Goal: Information Seeking & Learning: Learn about a topic

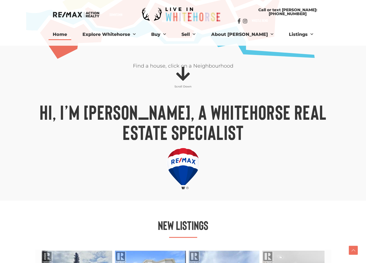
scroll to position [308, 0]
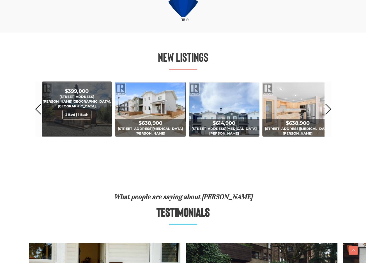
click at [84, 110] on div "2 Bed | 1 Bath" at bounding box center [76, 115] width 29 height 10
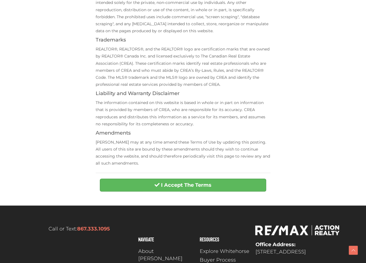
scroll to position [187, 0]
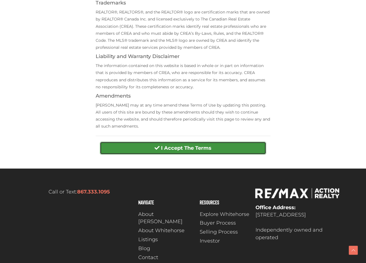
click at [184, 149] on strong "I Accept The Terms" at bounding box center [186, 148] width 50 height 6
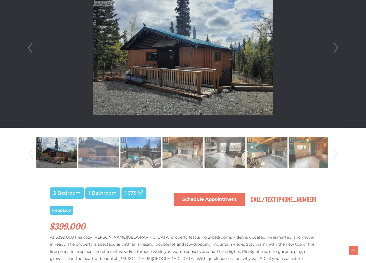
scroll to position [196, 0]
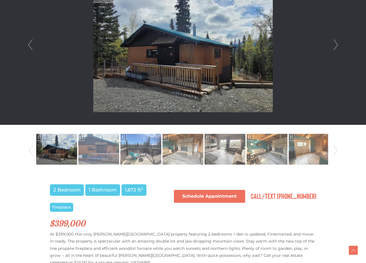
click at [338, 43] on link "Next" at bounding box center [335, 45] width 8 height 160
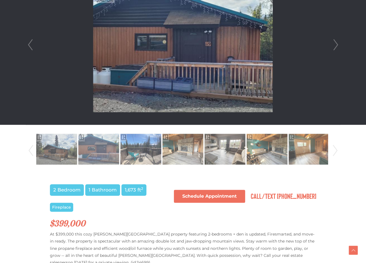
click at [338, 43] on link "Next" at bounding box center [335, 45] width 8 height 160
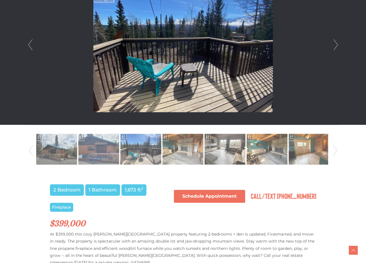
click at [338, 43] on link "Next" at bounding box center [335, 45] width 8 height 160
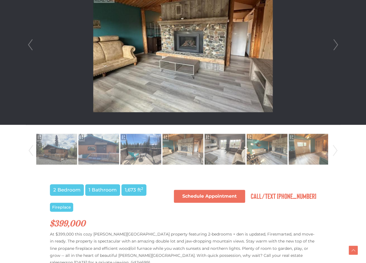
click at [338, 43] on link "Next" at bounding box center [335, 45] width 8 height 160
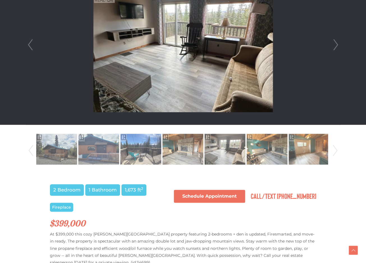
click at [338, 43] on link "Next" at bounding box center [335, 45] width 8 height 160
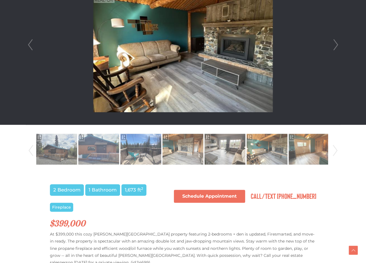
click at [338, 43] on link "Next" at bounding box center [335, 45] width 8 height 160
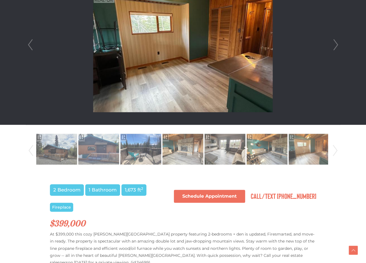
click at [338, 43] on link "Next" at bounding box center [335, 45] width 8 height 160
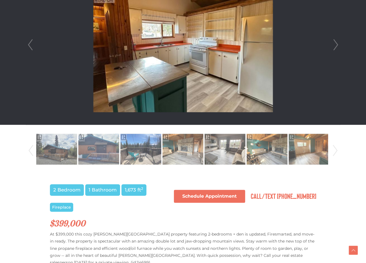
click at [337, 42] on link "Next" at bounding box center [335, 45] width 8 height 160
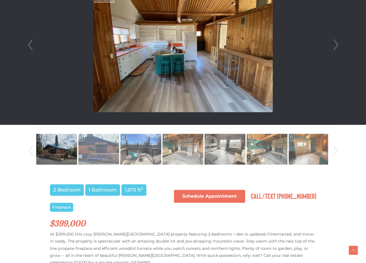
click at [337, 42] on link "Next" at bounding box center [335, 45] width 8 height 160
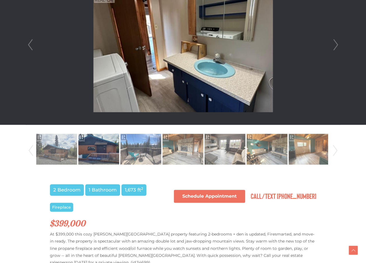
click at [336, 42] on link "Next" at bounding box center [335, 45] width 8 height 160
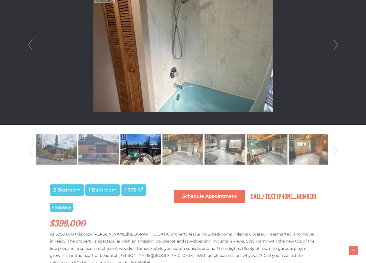
click at [330, 43] on li at bounding box center [183, 45] width 314 height 160
